Goal: Information Seeking & Learning: Find specific fact

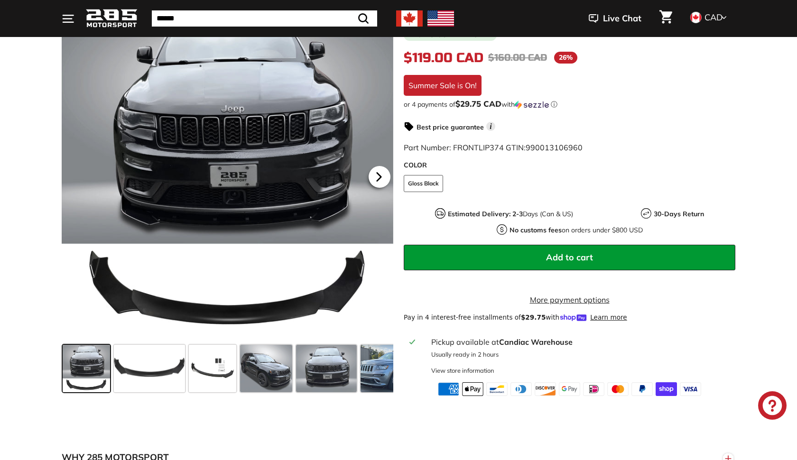
click at [387, 176] on icon at bounding box center [379, 177] width 22 height 22
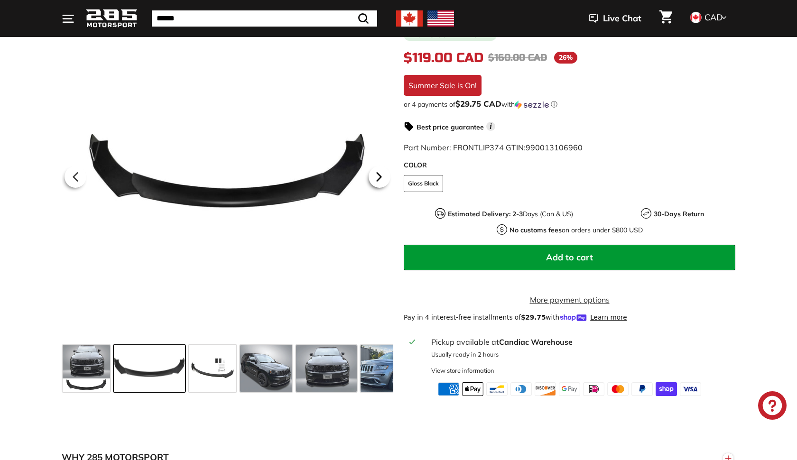
click at [387, 176] on icon at bounding box center [379, 177] width 22 height 22
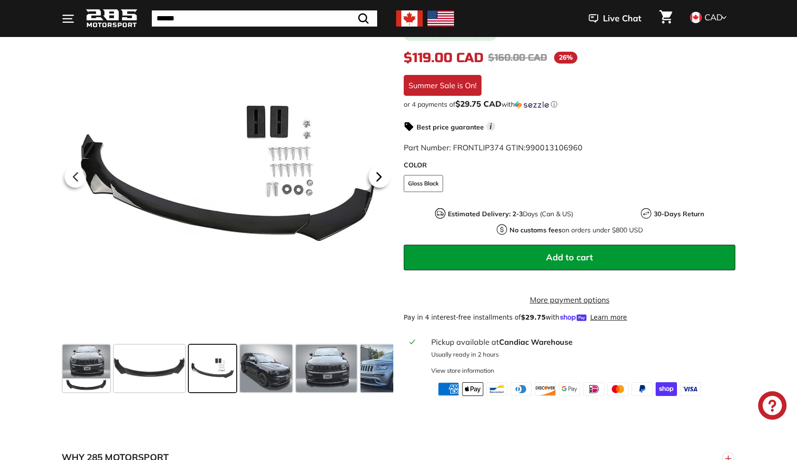
click at [387, 176] on icon at bounding box center [379, 177] width 22 height 22
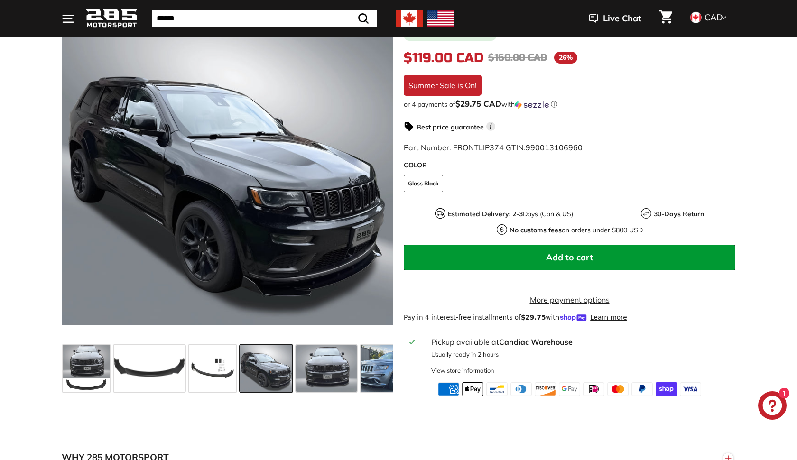
click at [266, 358] on span at bounding box center [266, 368] width 52 height 47
click at [319, 364] on span at bounding box center [326, 368] width 61 height 47
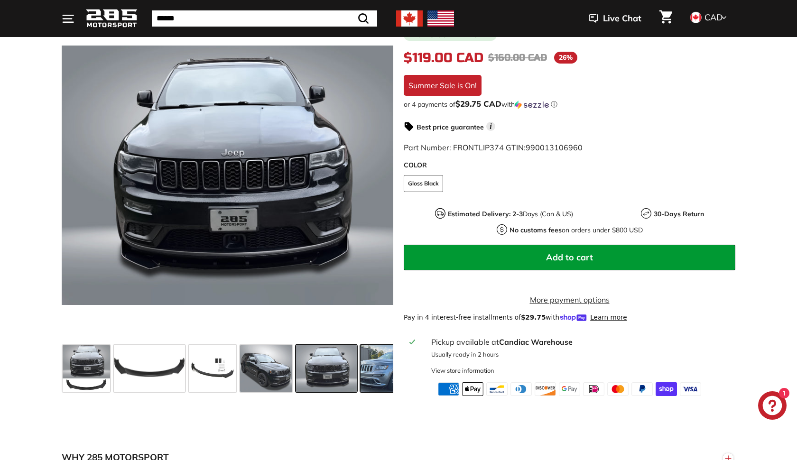
click at [376, 368] on span at bounding box center [395, 368] width 71 height 47
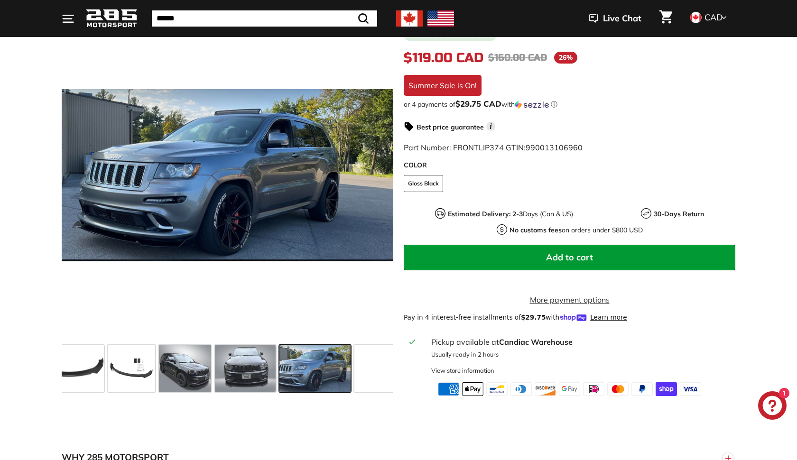
scroll to position [0, 92]
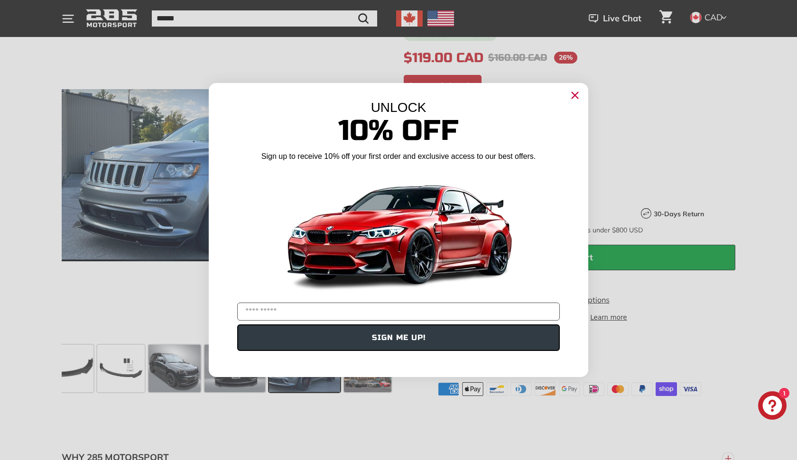
click at [573, 93] on circle "Close dialog" at bounding box center [575, 95] width 14 height 14
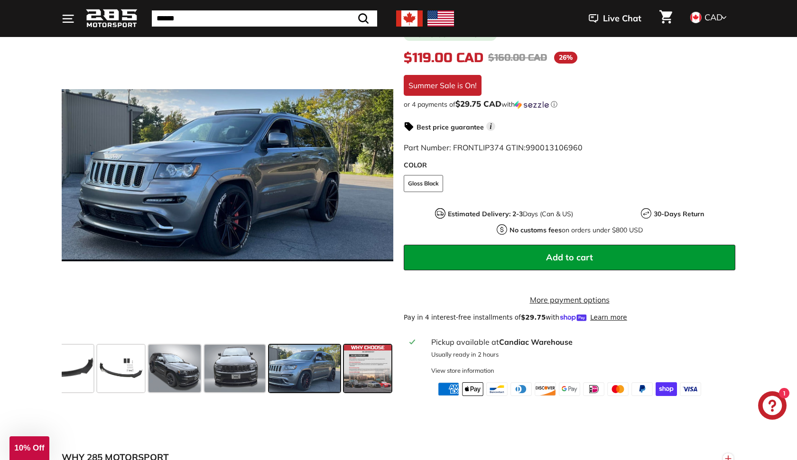
click at [373, 364] on span at bounding box center [367, 368] width 47 height 47
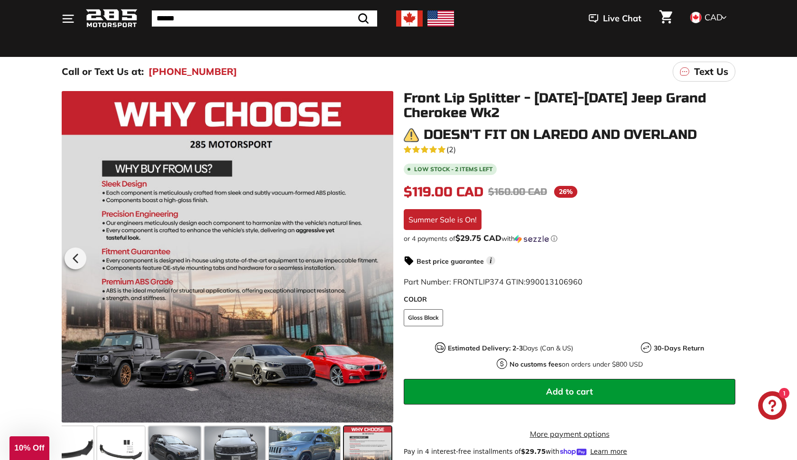
scroll to position [65, 0]
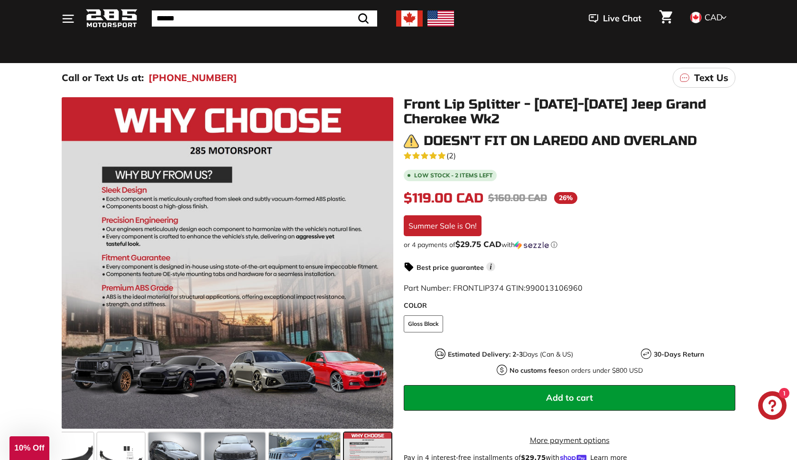
click at [449, 156] on span "(2)" at bounding box center [450, 155] width 9 height 11
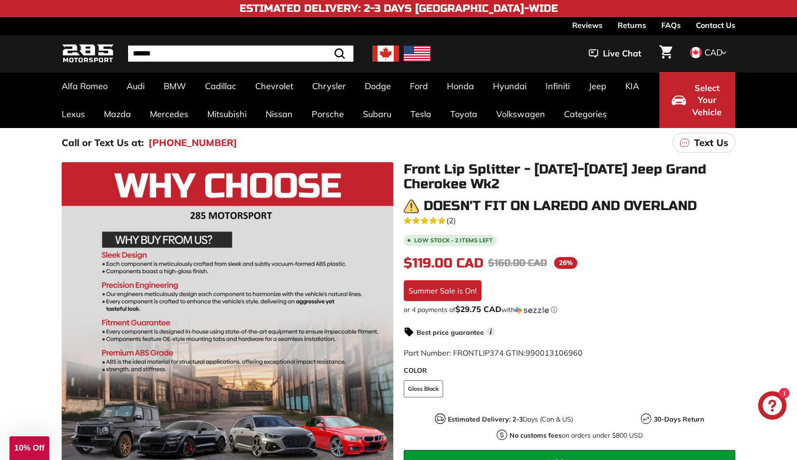
click at [662, 275] on div "5.0 rating (2 votes) (2) Low stock - 2 items left $119.00 CAD $119.00 CAD Regul…" at bounding box center [570, 408] width 332 height 388
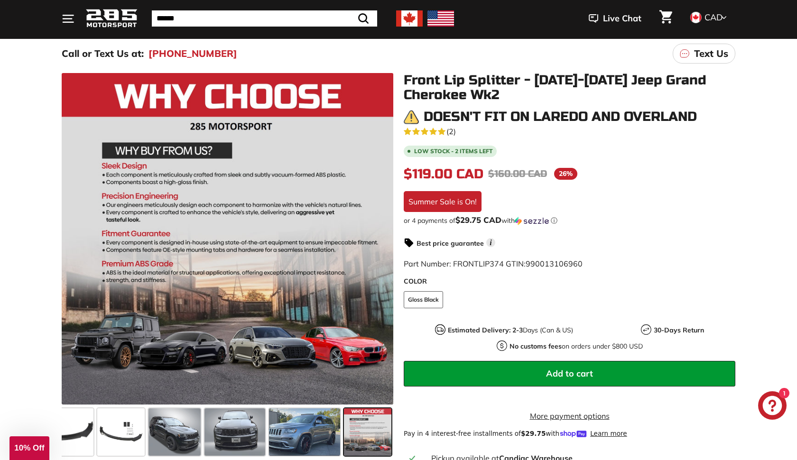
scroll to position [92, 0]
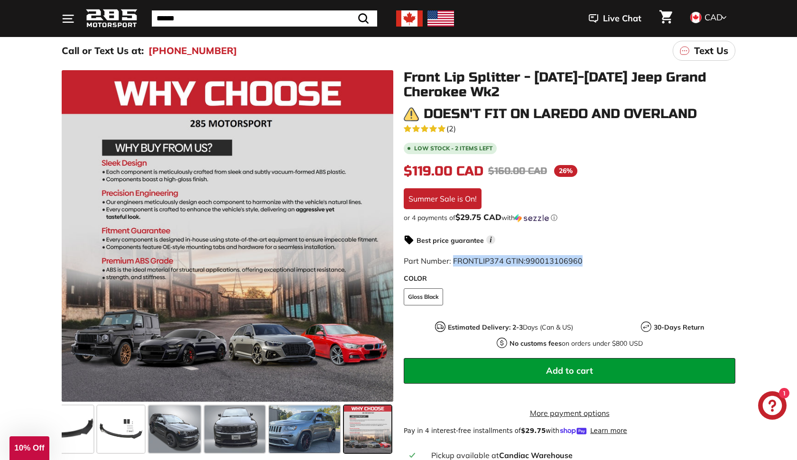
drag, startPoint x: 580, startPoint y: 260, endPoint x: 453, endPoint y: 263, distance: 127.6
click at [453, 263] on span "Part Number: FRONTLIP374 GTIN: 990013106960" at bounding box center [493, 260] width 179 height 9
copy span "FRONTLIP374 GTIN: 990013106960"
